Goal: Task Accomplishment & Management: Contribute content

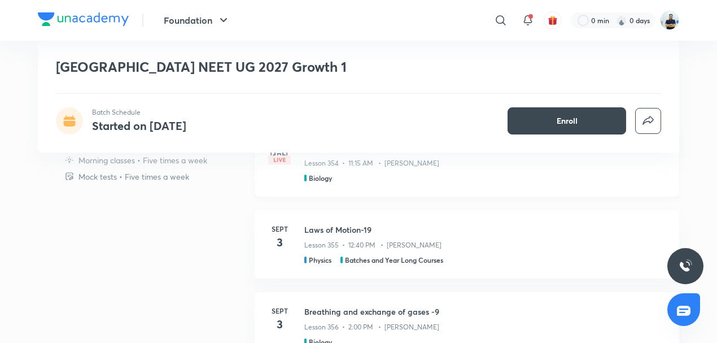
scroll to position [386, 0]
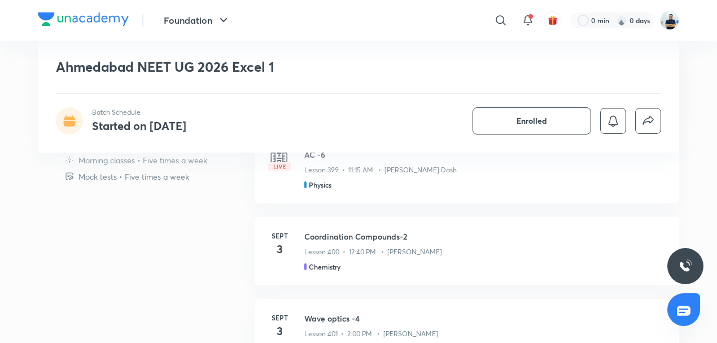
scroll to position [430, 0]
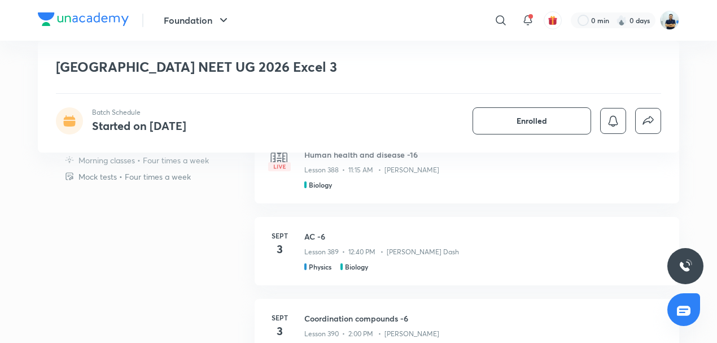
scroll to position [395, 0]
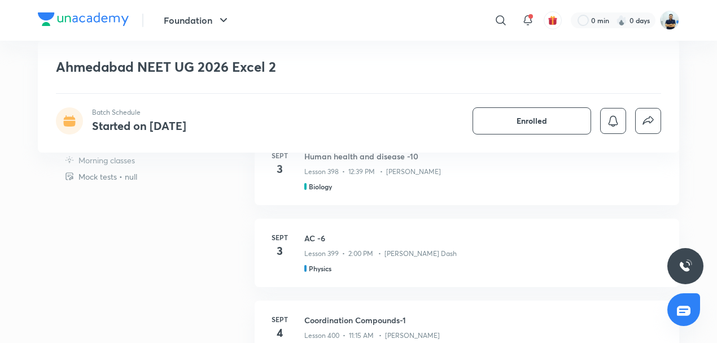
scroll to position [360, 0]
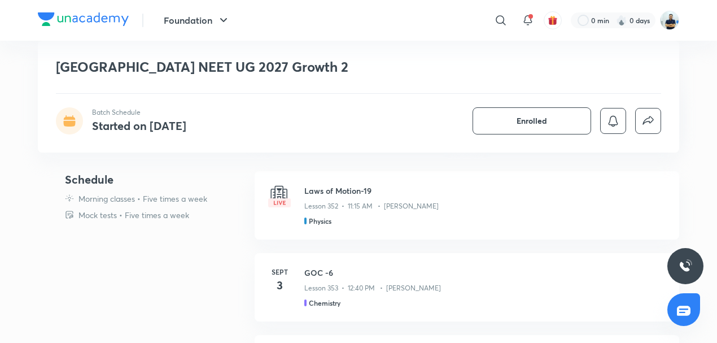
scroll to position [465, 0]
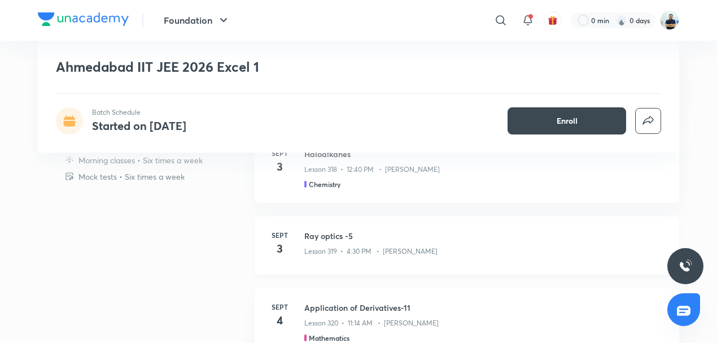
scroll to position [386, 0]
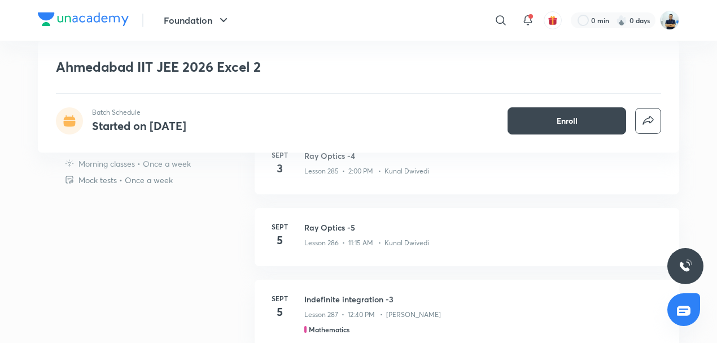
scroll to position [312, 0]
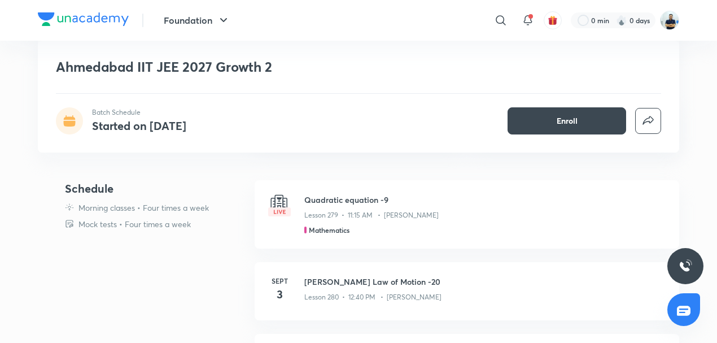
scroll to position [307, 0]
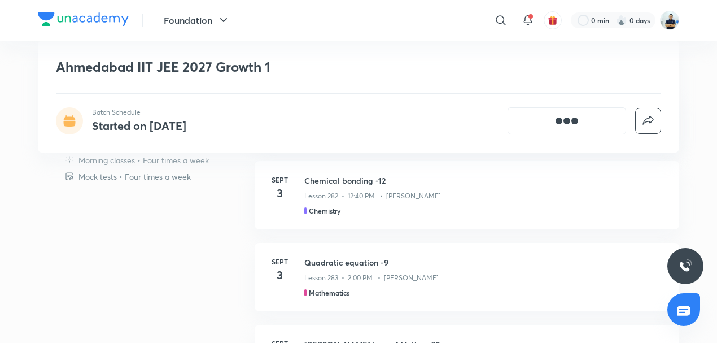
scroll to position [351, 0]
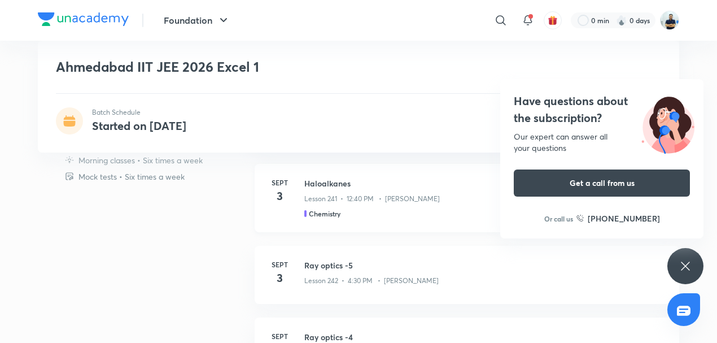
scroll to position [360, 0]
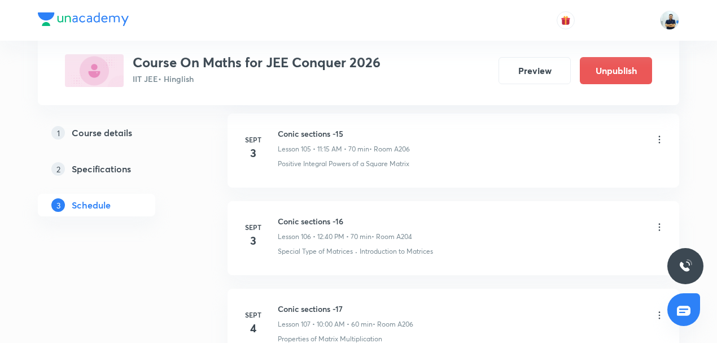
scroll to position [9789, 0]
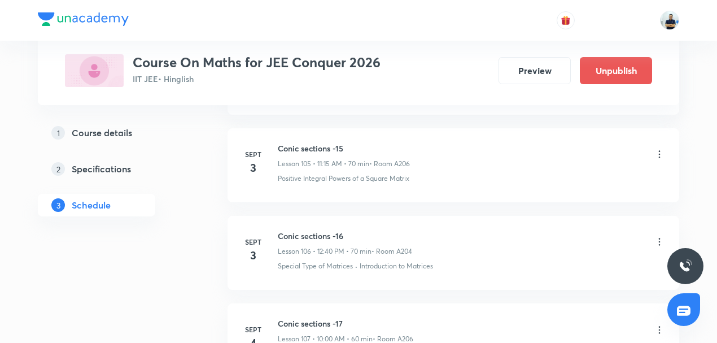
click at [662, 236] on icon at bounding box center [659, 241] width 11 height 11
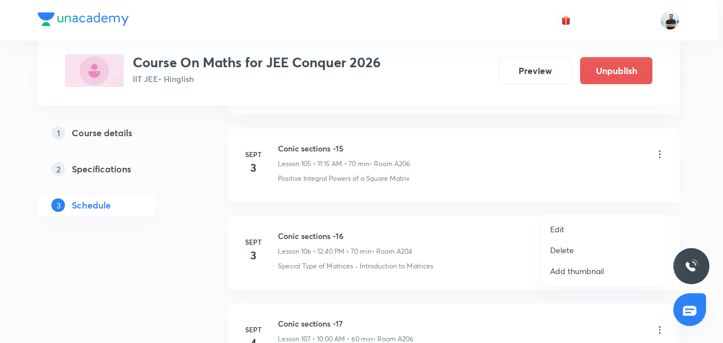
click at [558, 251] on p "Delete" at bounding box center [562, 250] width 24 height 12
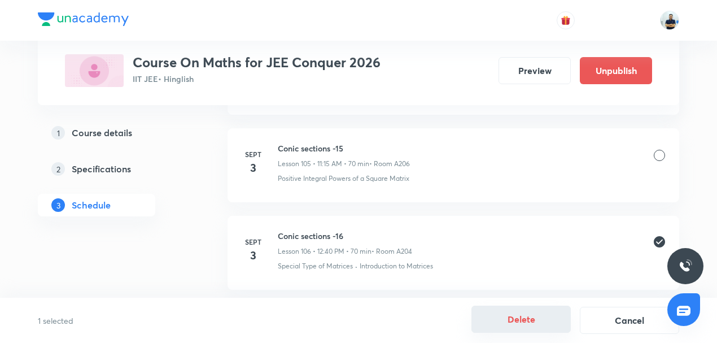
click at [511, 321] on button "Delete" at bounding box center [520, 318] width 99 height 27
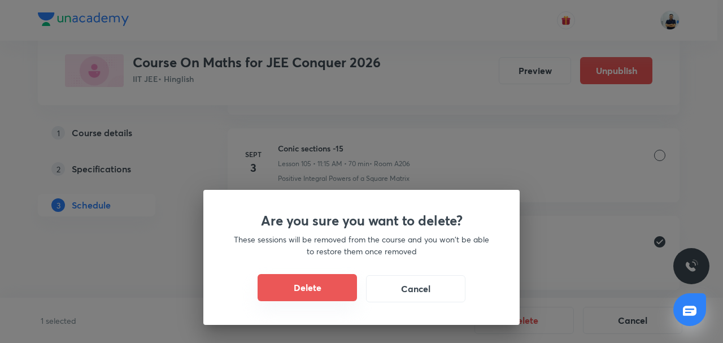
click at [309, 288] on button "Delete" at bounding box center [306, 287] width 99 height 27
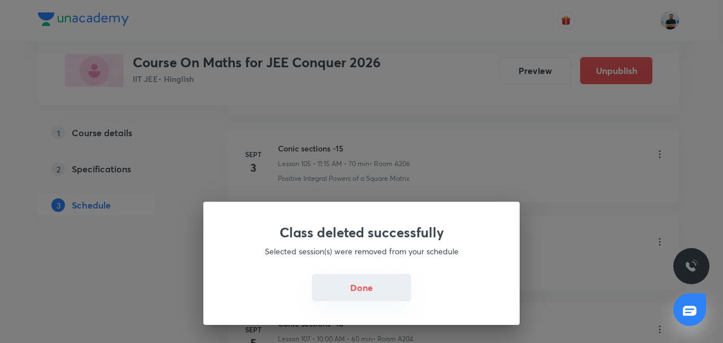
click at [367, 275] on button "Done" at bounding box center [361, 287] width 99 height 27
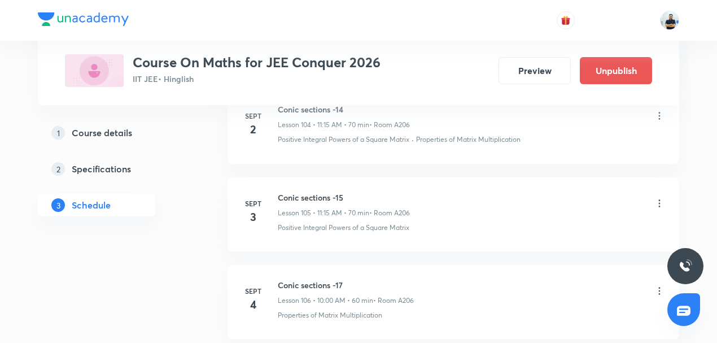
scroll to position [9737, 0]
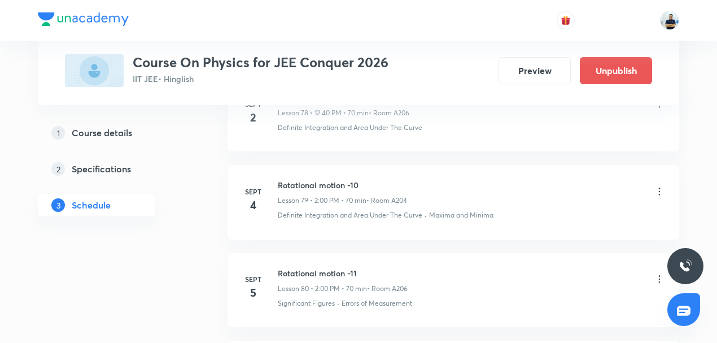
scroll to position [7476, 0]
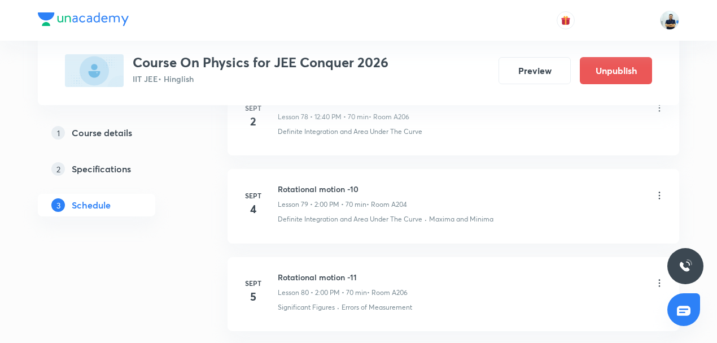
click at [313, 183] on h6 "Rotational motion -10" at bounding box center [342, 189] width 129 height 12
copy h6 "Rotational motion -10"
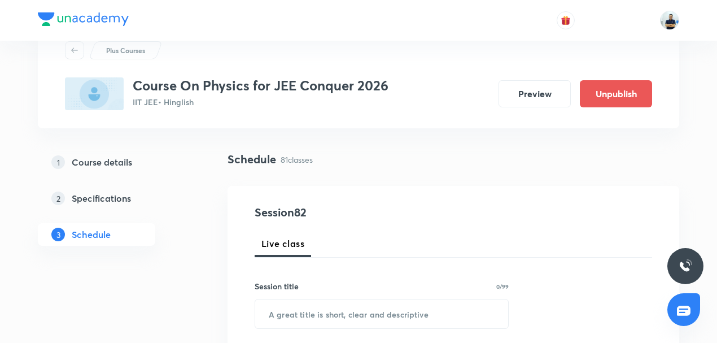
scroll to position [88, 0]
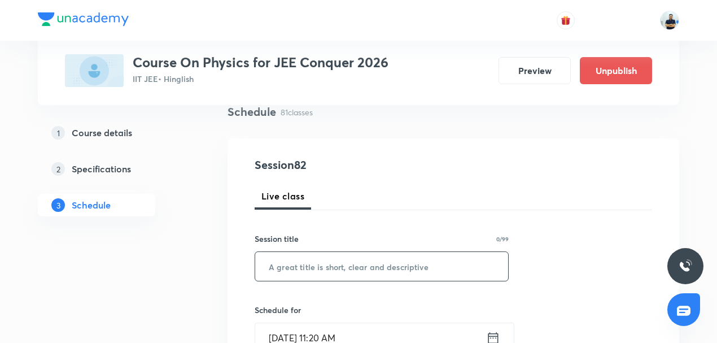
click at [315, 265] on input "text" at bounding box center [381, 266] width 253 height 29
paste input "Rotational motion -10"
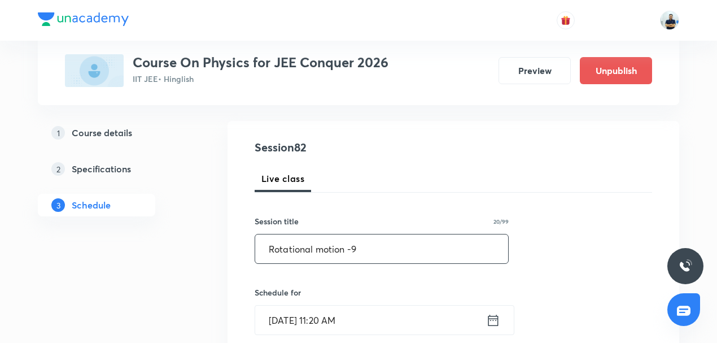
scroll to position [114, 0]
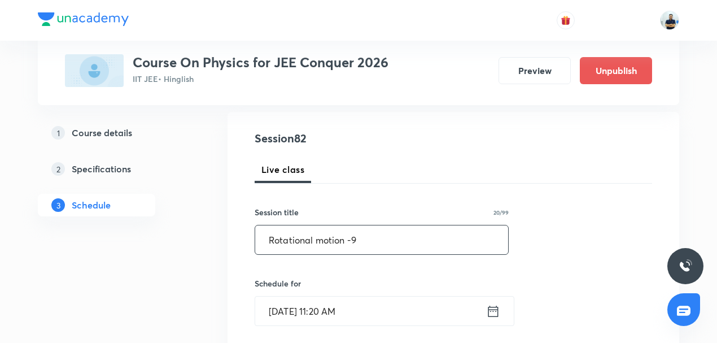
type input "Rotational motion -9"
click at [303, 303] on input "Sept 3, 2025, 11:20 AM" at bounding box center [370, 310] width 231 height 29
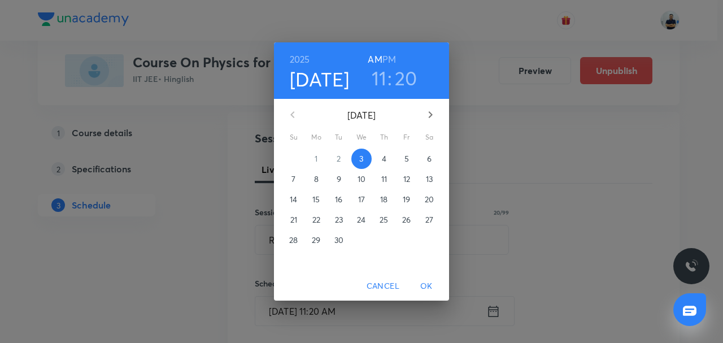
click at [384, 56] on h6 "PM" at bounding box center [389, 59] width 14 height 16
click at [383, 76] on h3 "11" at bounding box center [378, 78] width 15 height 24
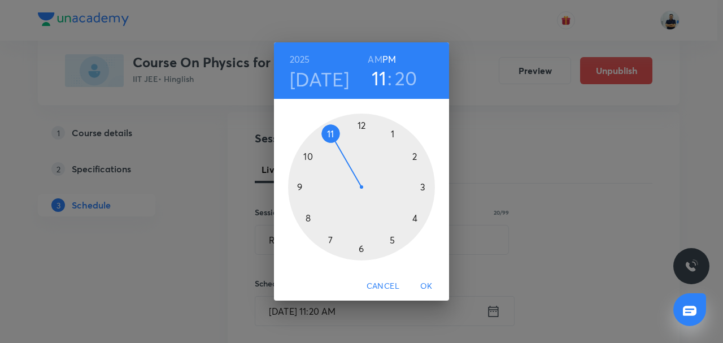
click at [362, 135] on div at bounding box center [361, 186] width 147 height 147
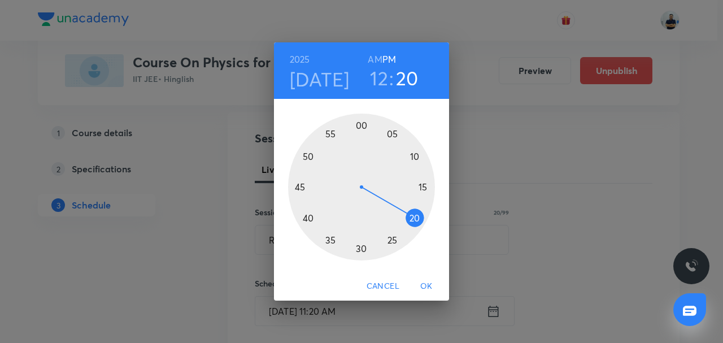
click at [303, 224] on div at bounding box center [361, 186] width 147 height 147
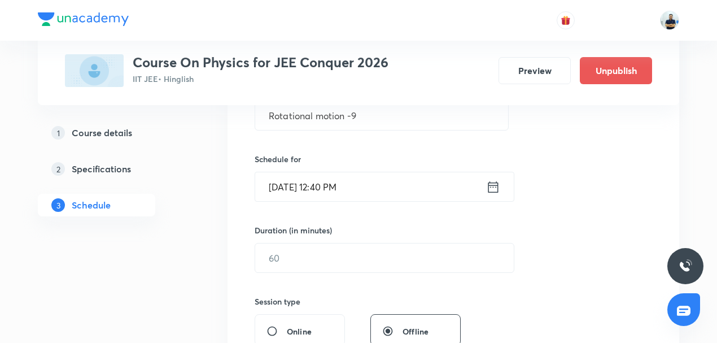
scroll to position [272, 0]
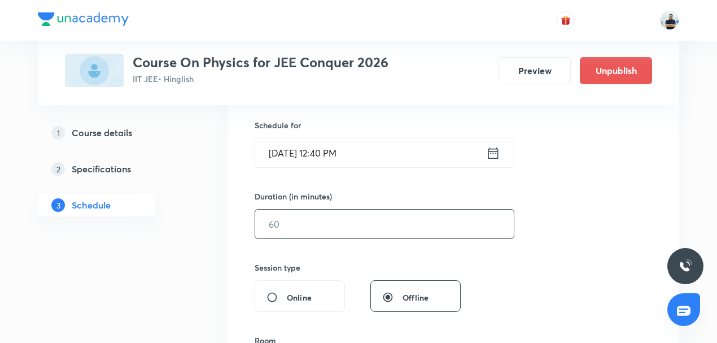
click at [303, 229] on input "text" at bounding box center [384, 223] width 259 height 29
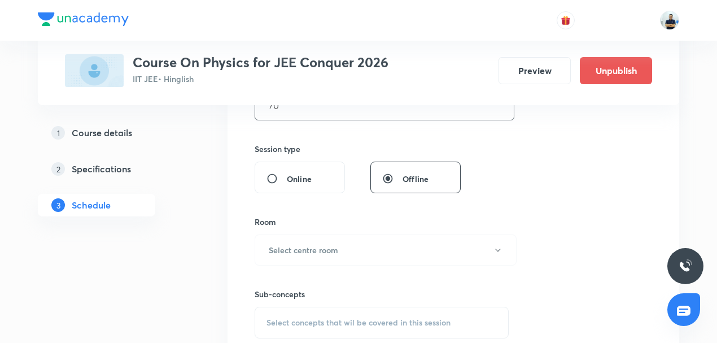
scroll to position [386, 0]
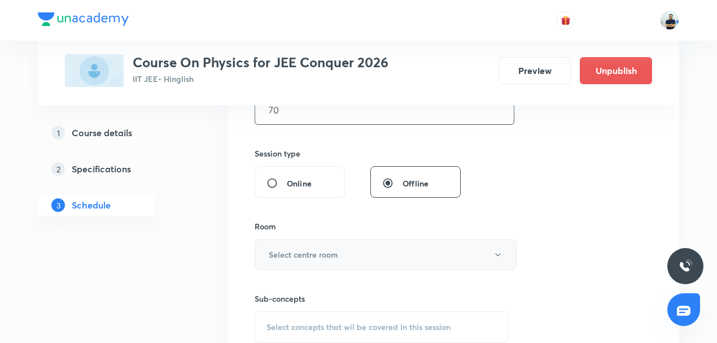
type input "70"
click at [300, 242] on button "Select centre room" at bounding box center [386, 254] width 262 height 31
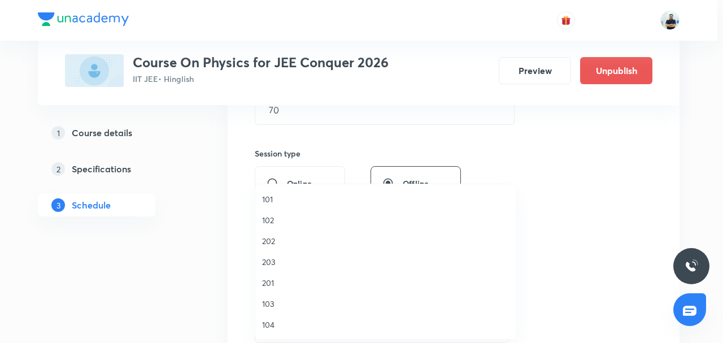
click at [275, 299] on span "103" at bounding box center [385, 304] width 247 height 12
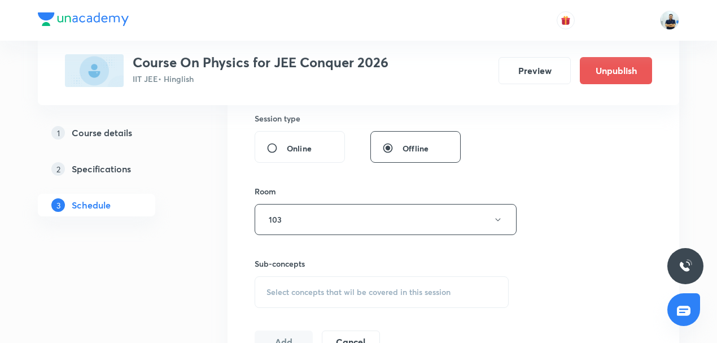
click at [347, 287] on span "Select concepts that wil be covered in this session" at bounding box center [358, 291] width 184 height 9
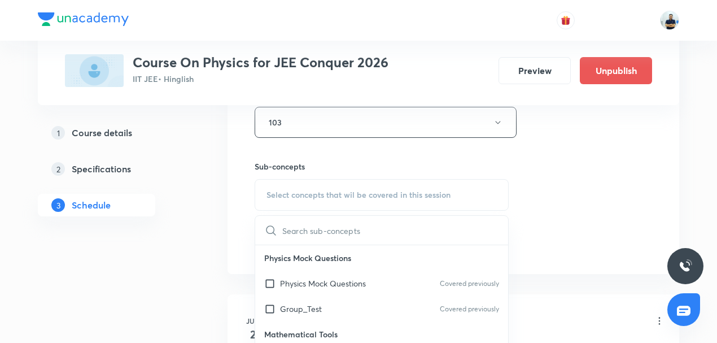
scroll to position [263, 0]
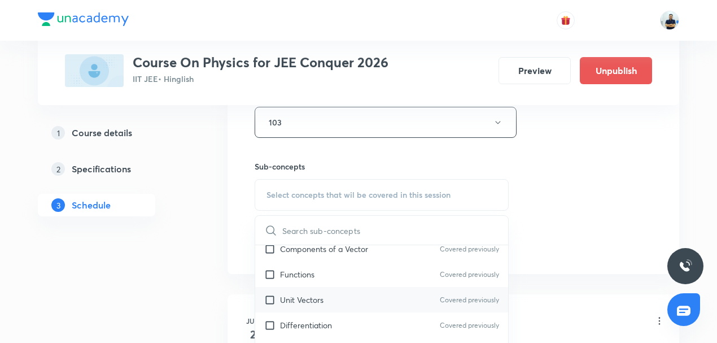
click at [309, 301] on p "Unit Vectors" at bounding box center [301, 300] width 43 height 12
checkbox input "true"
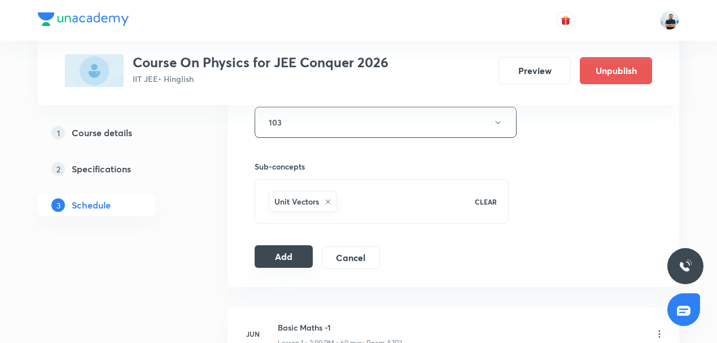
click at [286, 253] on button "Add" at bounding box center [284, 256] width 58 height 23
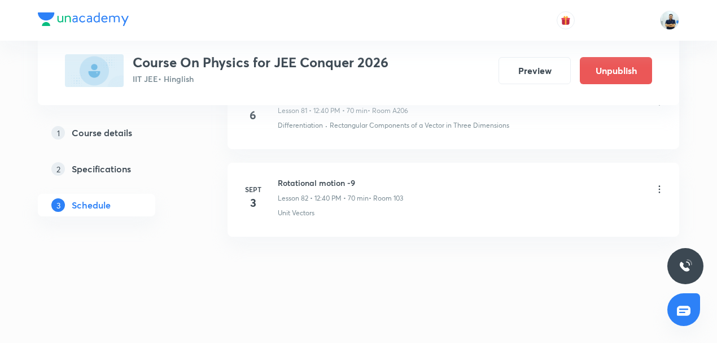
scroll to position [7080, 0]
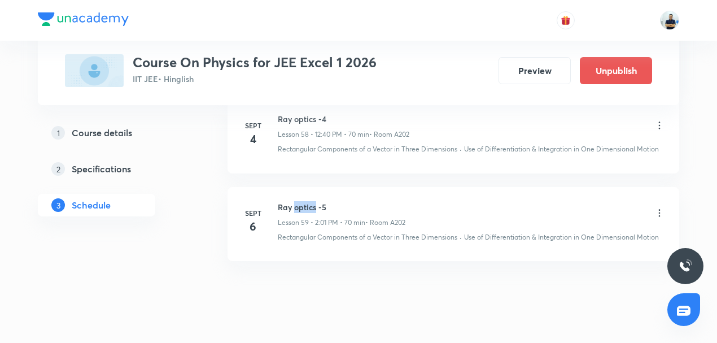
scroll to position [5708, 0]
click at [308, 201] on h6 "Ray optics -5" at bounding box center [342, 207] width 128 height 12
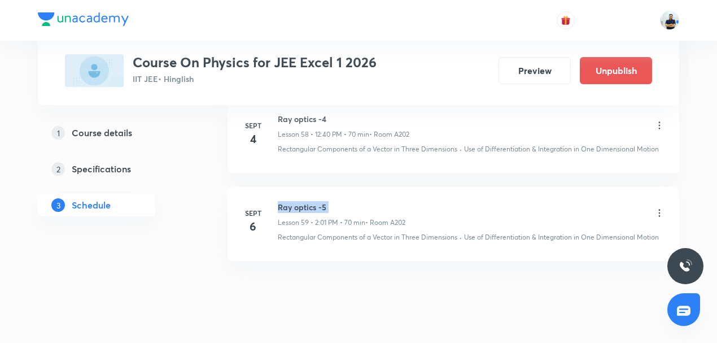
copy h6 "Ray optics -5"
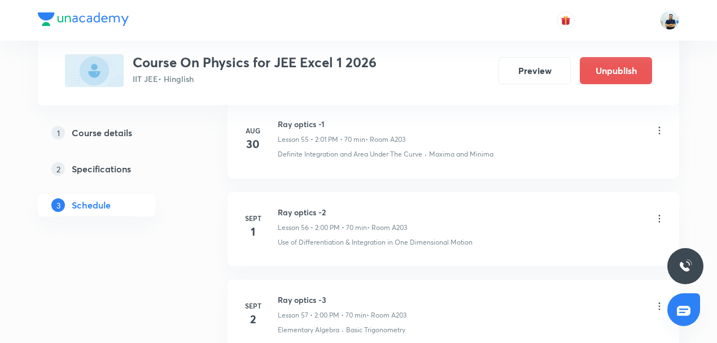
scroll to position [5427, 0]
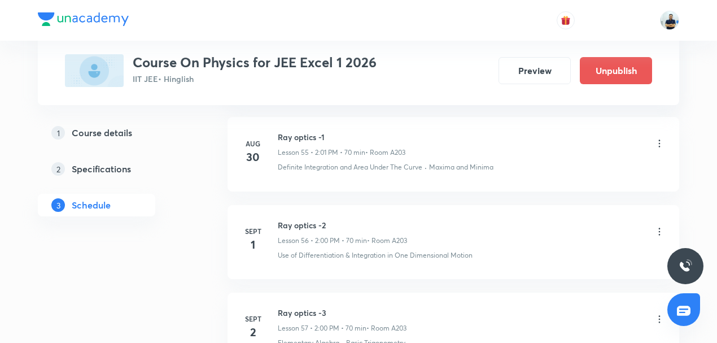
click at [108, 139] on link "1 Course details" at bounding box center [115, 132] width 154 height 23
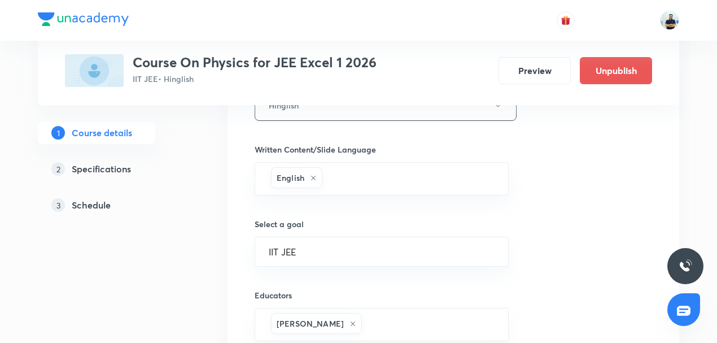
scroll to position [771, 0]
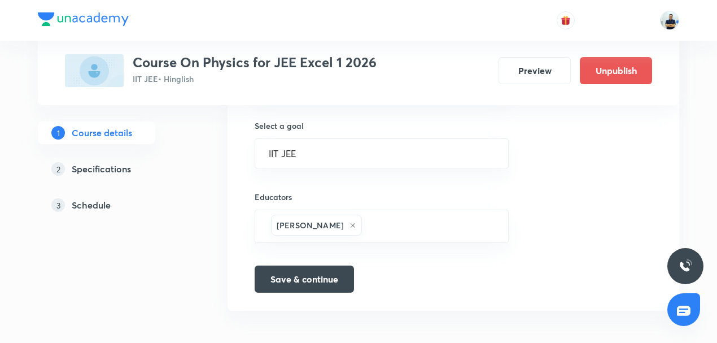
click at [95, 202] on h5 "Schedule" at bounding box center [91, 205] width 39 height 14
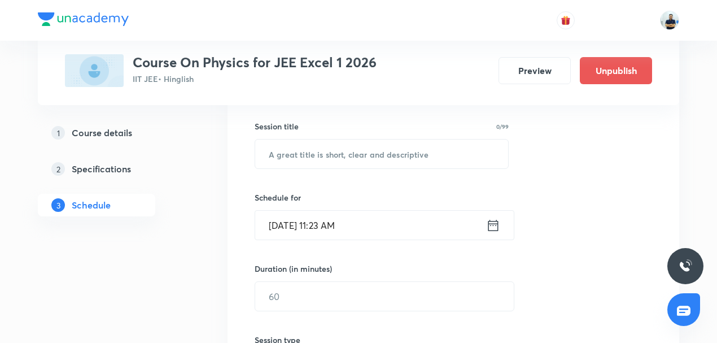
scroll to position [140, 0]
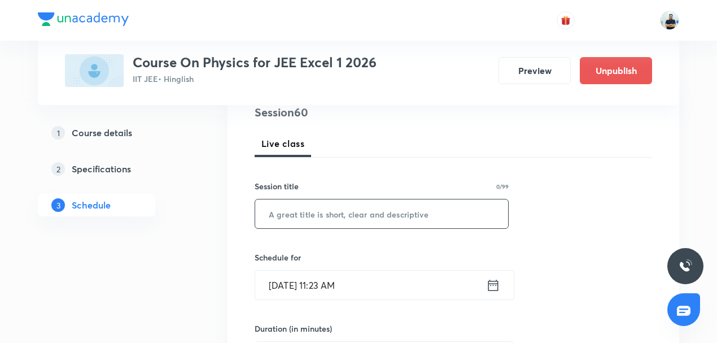
click at [326, 224] on input "text" at bounding box center [381, 213] width 253 height 29
paste input "Ray optics -5"
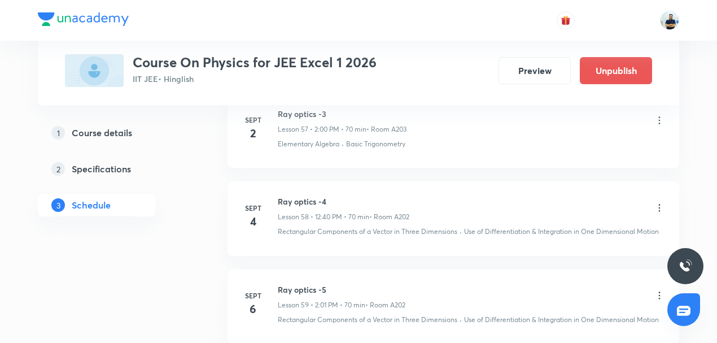
scroll to position [5620, 0]
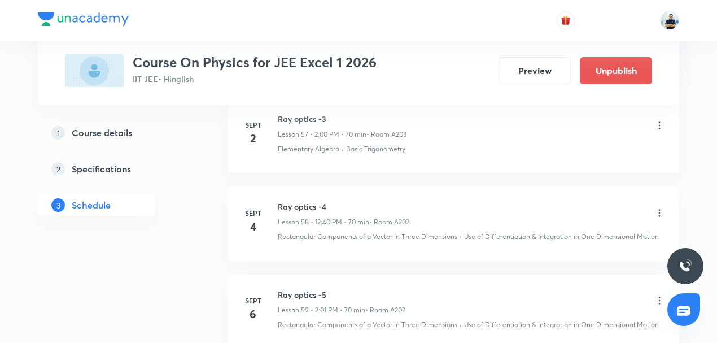
type input "Ray optics -3"
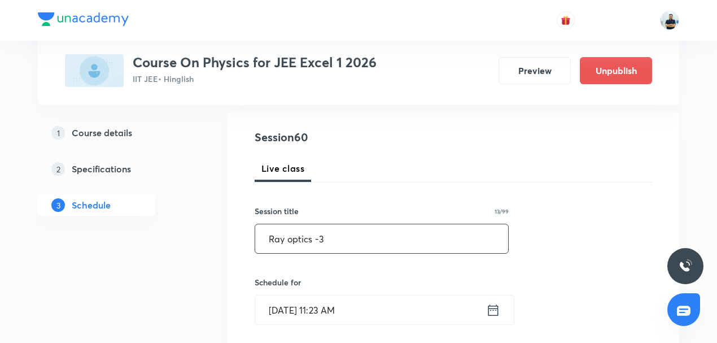
scroll to position [219, 0]
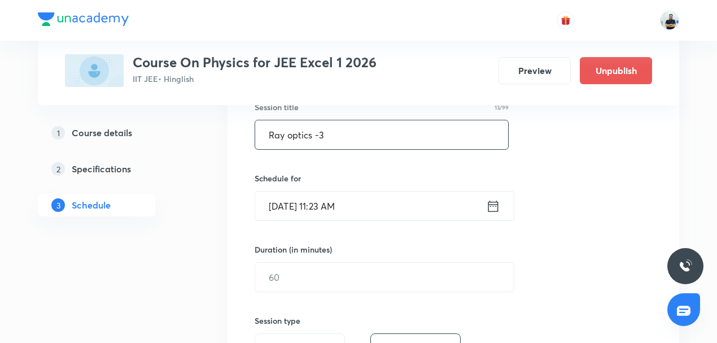
click at [315, 212] on input "[DATE] 11:23 AM" at bounding box center [370, 205] width 231 height 29
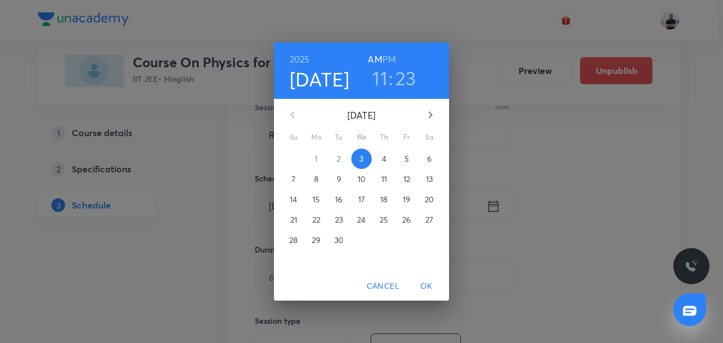
click at [387, 64] on h6 "PM" at bounding box center [389, 59] width 14 height 16
click at [377, 79] on h3 "11" at bounding box center [379, 78] width 15 height 24
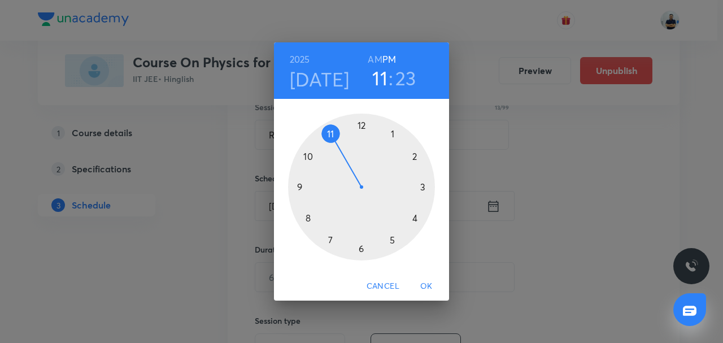
drag, startPoint x: 411, startPoint y: 157, endPoint x: 371, endPoint y: 139, distance: 43.4
click at [411, 158] on div at bounding box center [361, 186] width 147 height 147
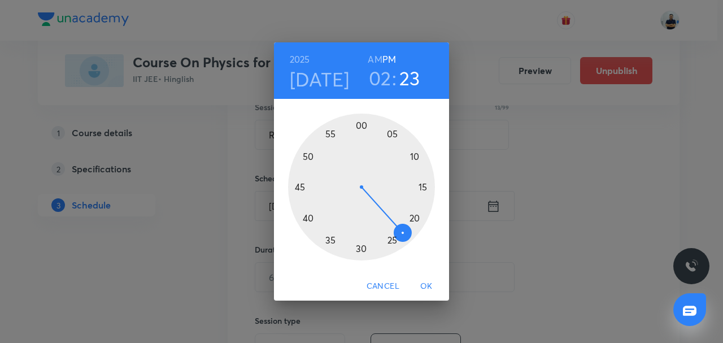
click at [361, 126] on div at bounding box center [361, 186] width 147 height 147
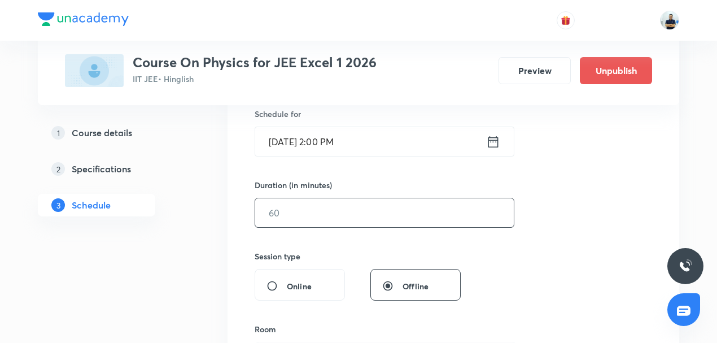
scroll to position [290, 0]
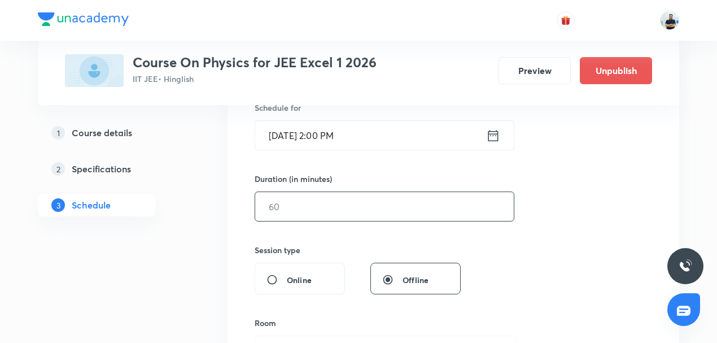
click at [289, 208] on input "text" at bounding box center [384, 206] width 259 height 29
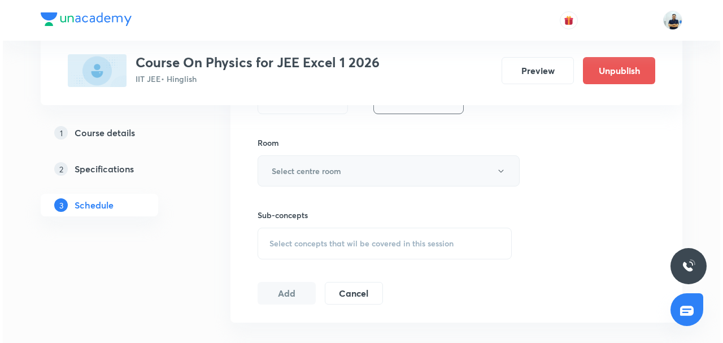
scroll to position [465, 0]
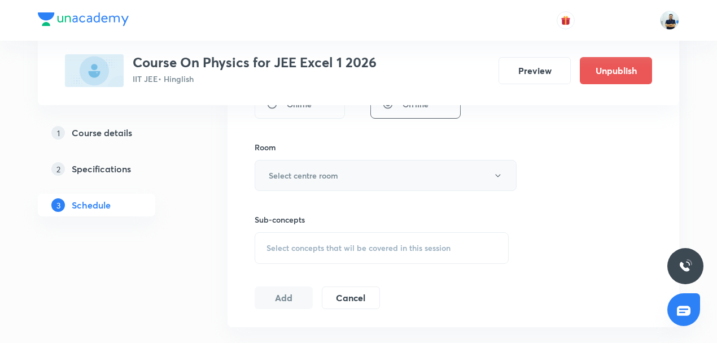
type input "70"
click at [304, 170] on h6 "Select centre room" at bounding box center [303, 175] width 69 height 12
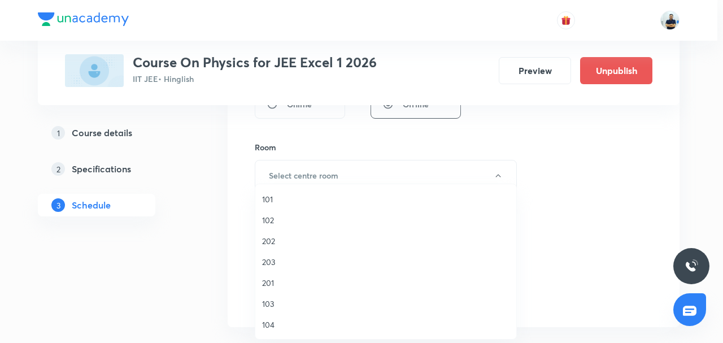
click at [269, 256] on span "203" at bounding box center [385, 262] width 247 height 12
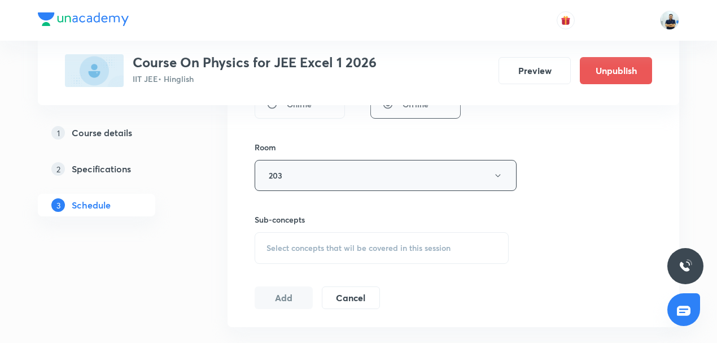
click at [310, 177] on button "203" at bounding box center [386, 175] width 262 height 31
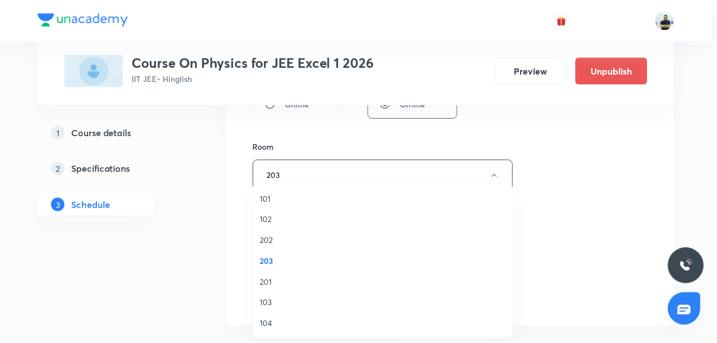
scroll to position [209, 0]
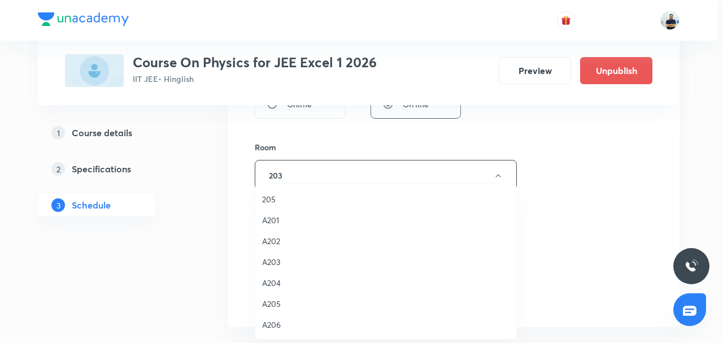
click at [280, 306] on span "A205" at bounding box center [385, 304] width 247 height 12
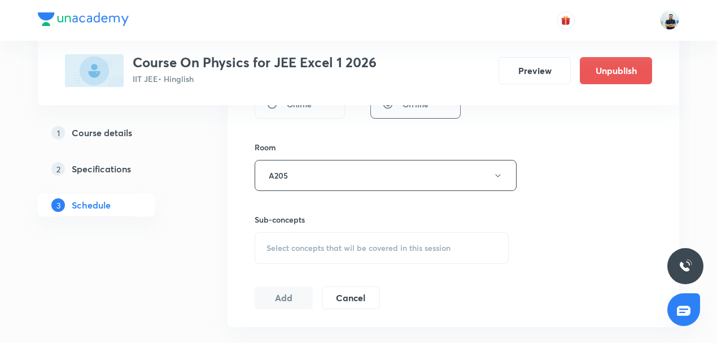
click at [388, 243] on span "Select concepts that wil be covered in this session" at bounding box center [358, 247] width 184 height 9
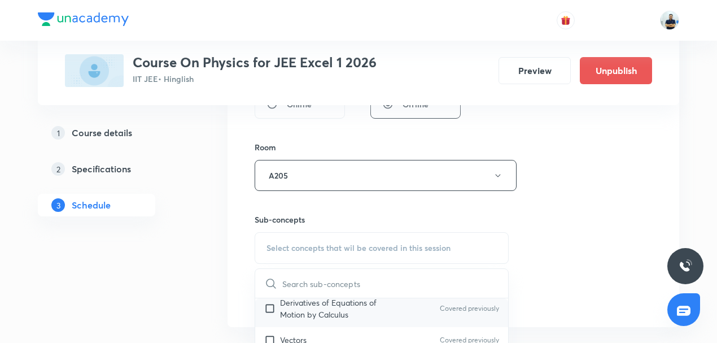
click at [329, 318] on div "Derivatives of Equations of Motion by Calculus Covered previously" at bounding box center [381, 308] width 253 height 37
checkbox input "true"
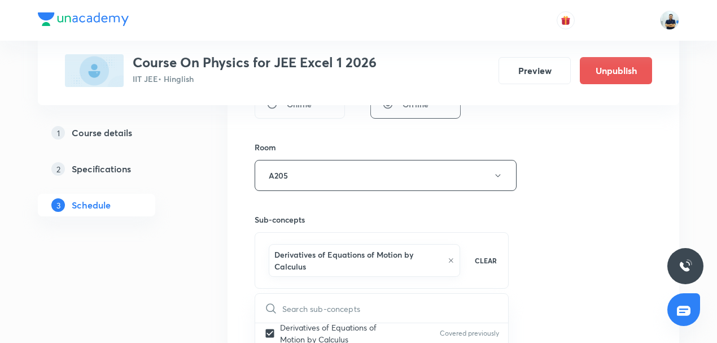
click at [547, 297] on div "Session 60 Live class Session title 13/99 Ray optics -3 ​ Schedule for [DATE] 2…" at bounding box center [453, 56] width 397 height 555
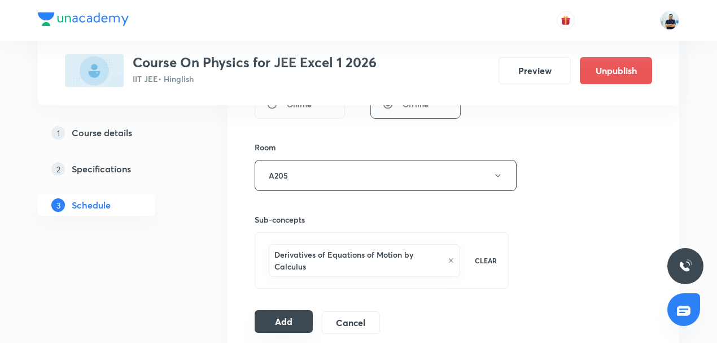
click at [289, 314] on button "Add" at bounding box center [284, 321] width 58 height 23
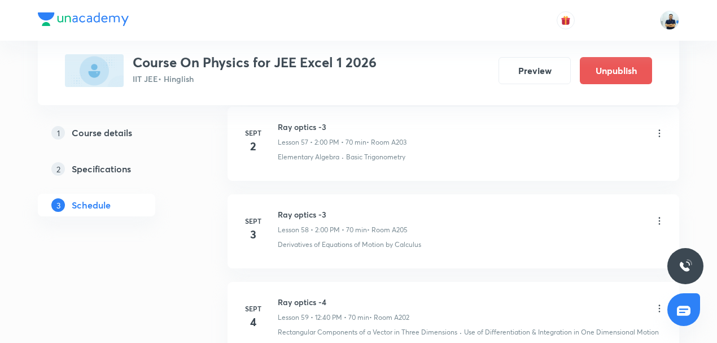
scroll to position [5085, 0]
